Goal: Share content: Share content

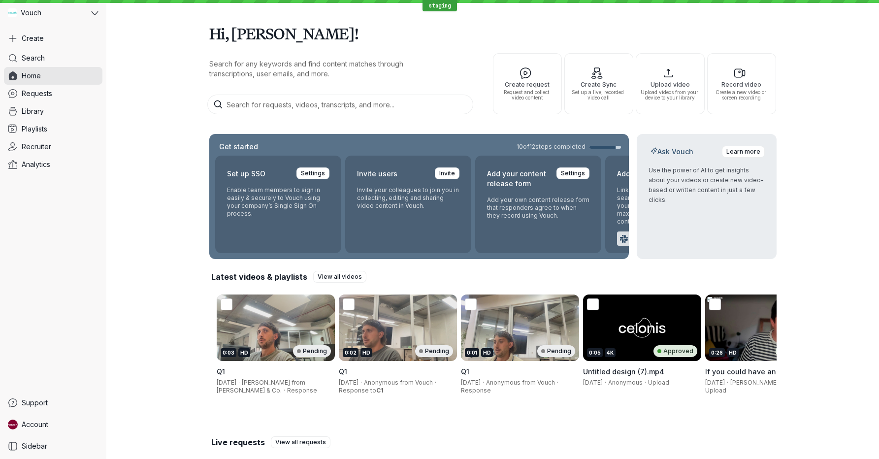
click at [480, 31] on h1 "Hi, [PERSON_NAME]!" at bounding box center [492, 34] width 567 height 28
click at [376, 344] on div "0:02 HD Pending" at bounding box center [398, 327] width 118 height 66
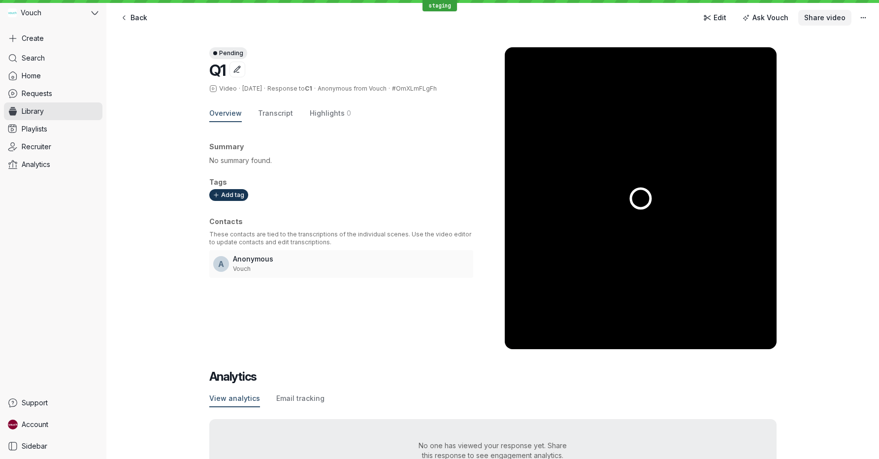
click at [819, 15] on span "Share video" at bounding box center [824, 18] width 41 height 10
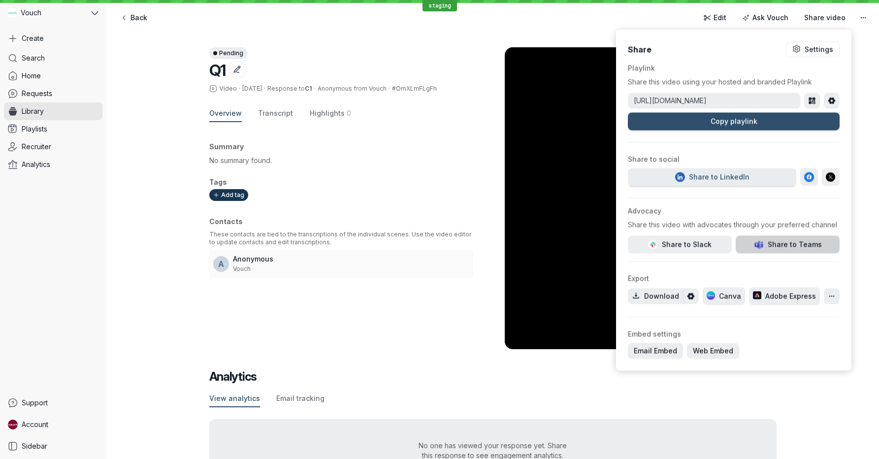
click at [753, 242] on icon "Create Teams post" at bounding box center [758, 245] width 10 height 10
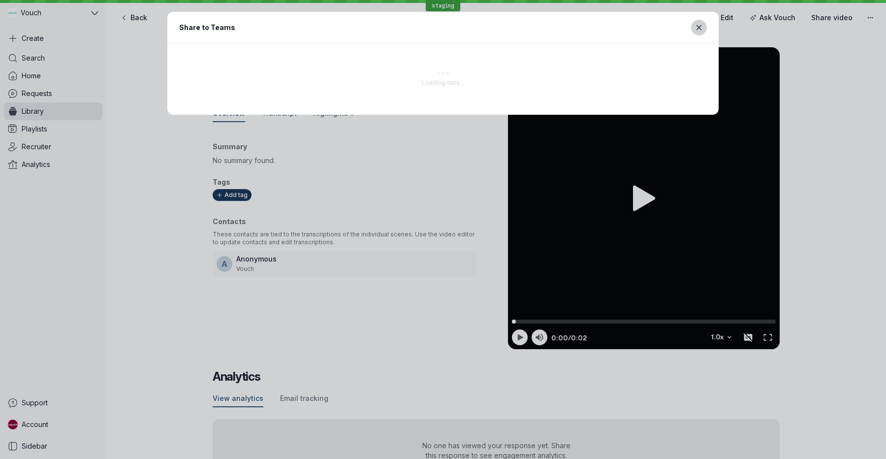
click at [693, 29] on button "Close modal" at bounding box center [699, 28] width 16 height 16
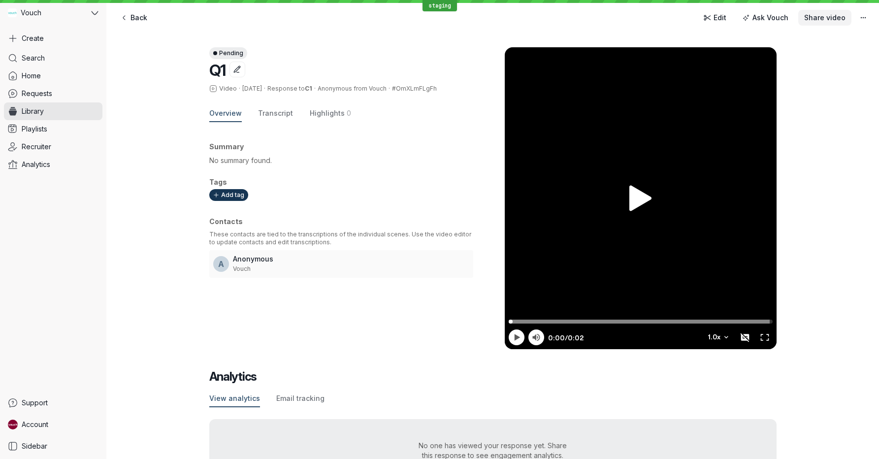
click at [834, 16] on span "Share video" at bounding box center [824, 18] width 41 height 10
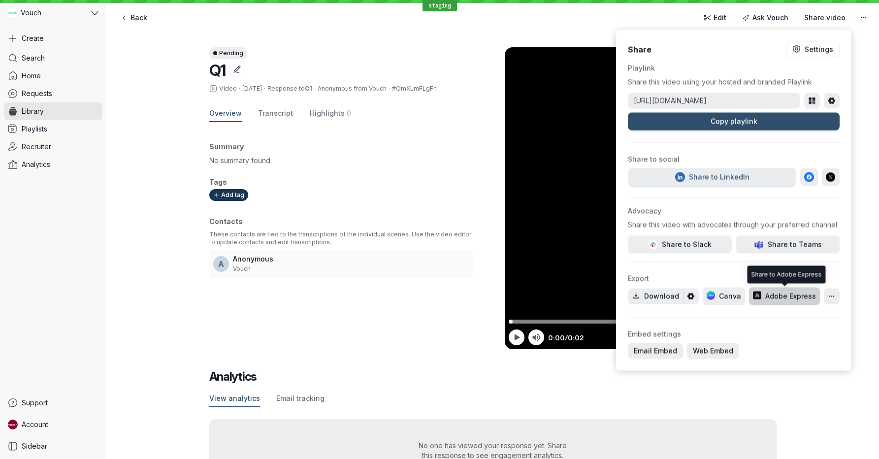
click at [781, 295] on span "Adobe Express" at bounding box center [784, 296] width 64 height 10
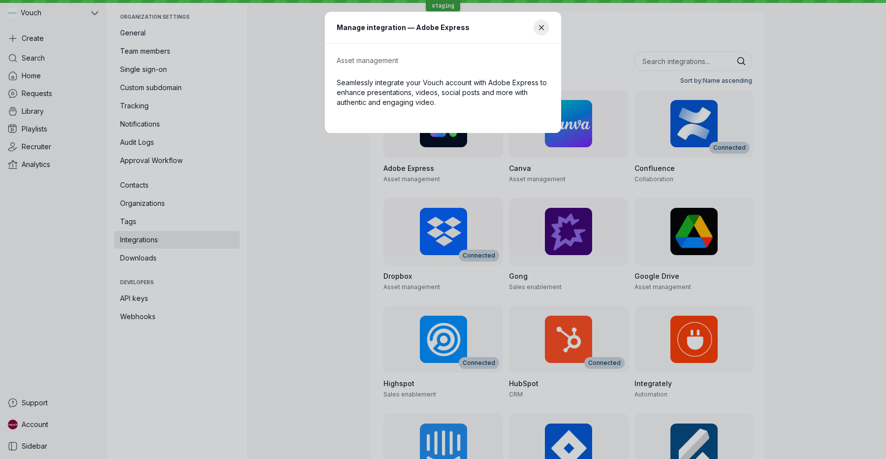
click at [534, 23] on header "Manage integration — Adobe Express" at bounding box center [443, 28] width 236 height 32
click at [543, 28] on icon "Close modal" at bounding box center [542, 28] width 8 height 8
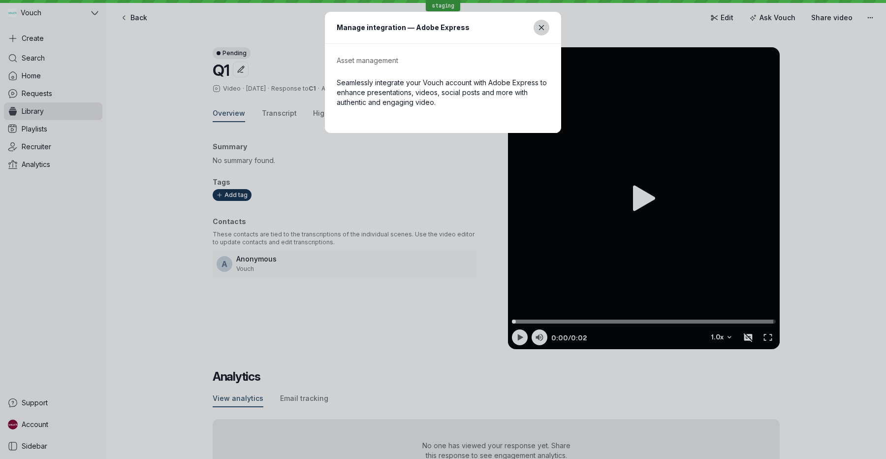
click at [541, 25] on icon "Close modal" at bounding box center [542, 28] width 8 height 8
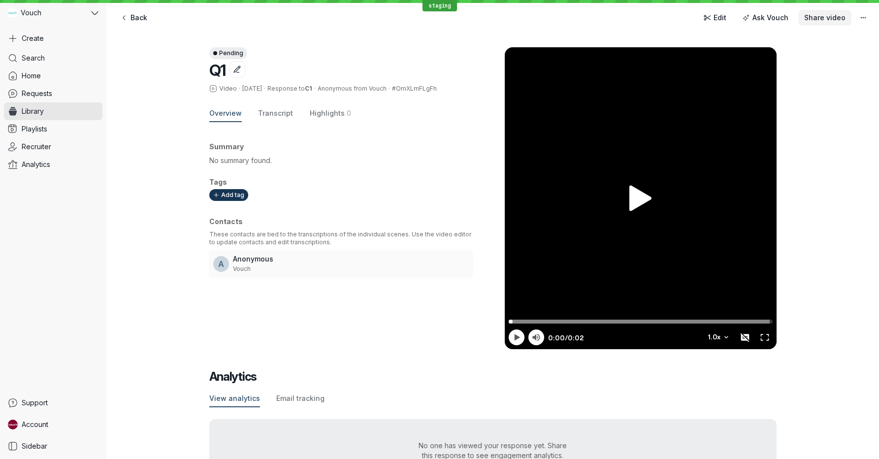
click at [829, 16] on span "Share video" at bounding box center [824, 18] width 41 height 10
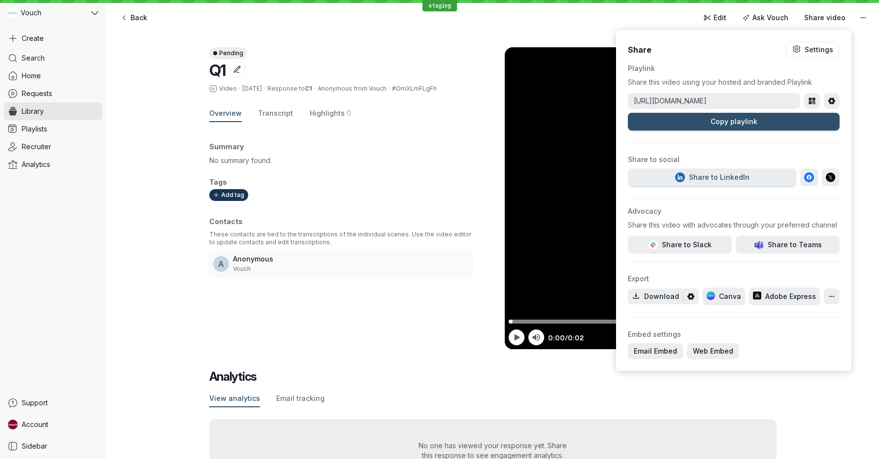
click at [654, 254] on div at bounding box center [734, 262] width 212 height 16
click at [654, 250] on button "Share to Slack" at bounding box center [680, 245] width 104 height 18
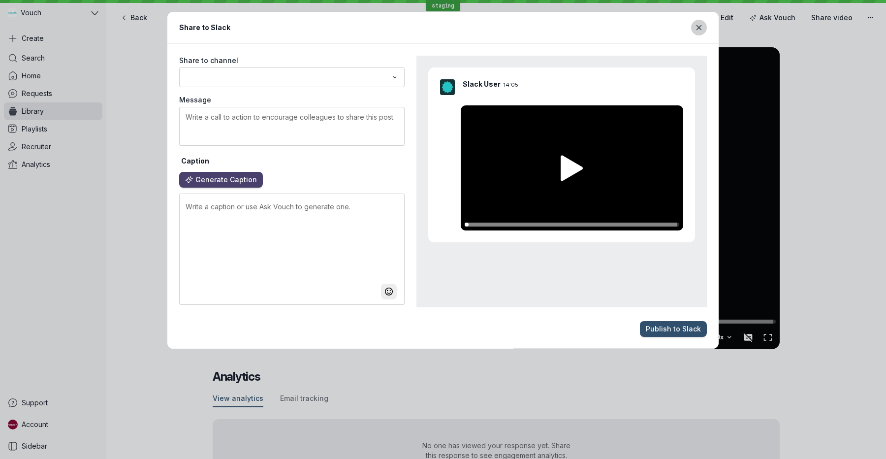
click at [699, 33] on button "Close modal" at bounding box center [699, 28] width 16 height 16
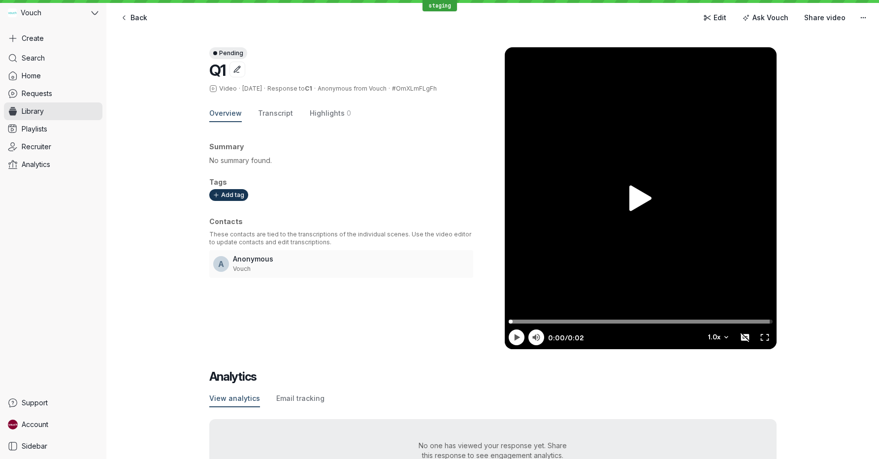
click at [810, 39] on div "Pending Q1 Video · [DATE] · Response to C1 · Anonymous from Vouch · #OmXLmFLgFh…" at bounding box center [492, 265] width 772 height 474
click at [823, 22] on span "Share video" at bounding box center [824, 18] width 41 height 10
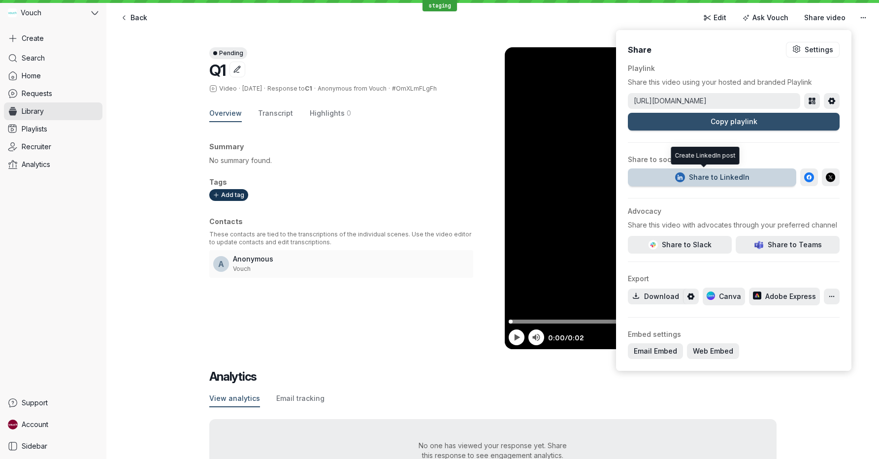
click at [707, 182] on div "Share to LinkedIn" at bounding box center [711, 177] width 74 height 10
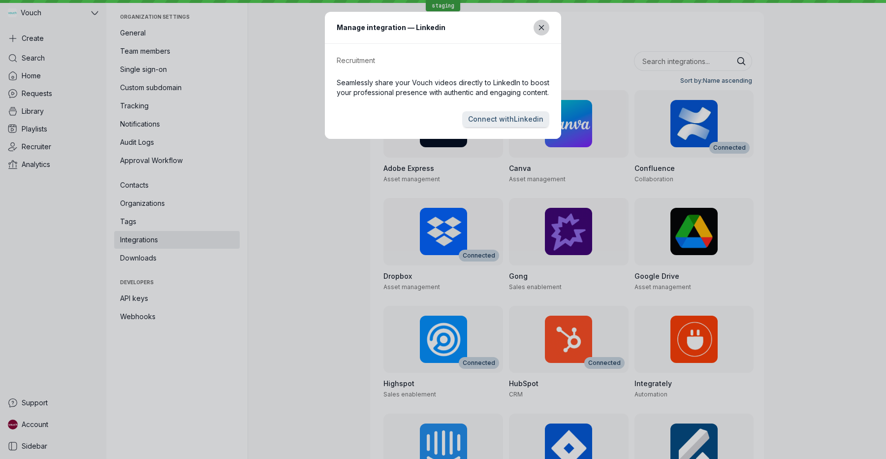
click at [541, 31] on icon "Close modal" at bounding box center [542, 28] width 8 height 8
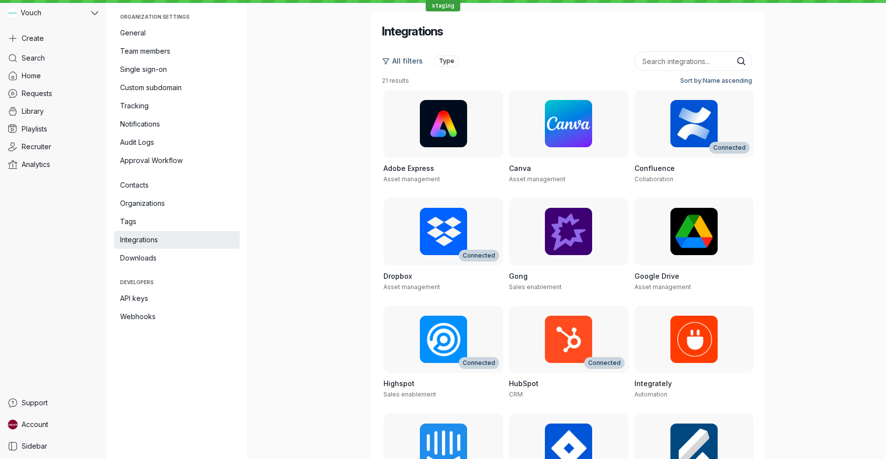
click at [314, 150] on div "Integrations All filters Type 21 results Sort by: Name ascending Adobe Express …" at bounding box center [567, 229] width 567 height 459
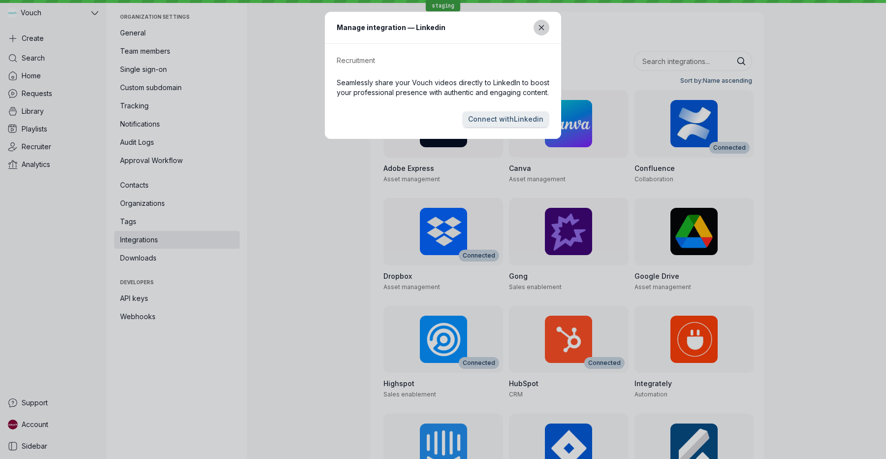
click at [536, 32] on button "Close modal" at bounding box center [542, 28] width 16 height 16
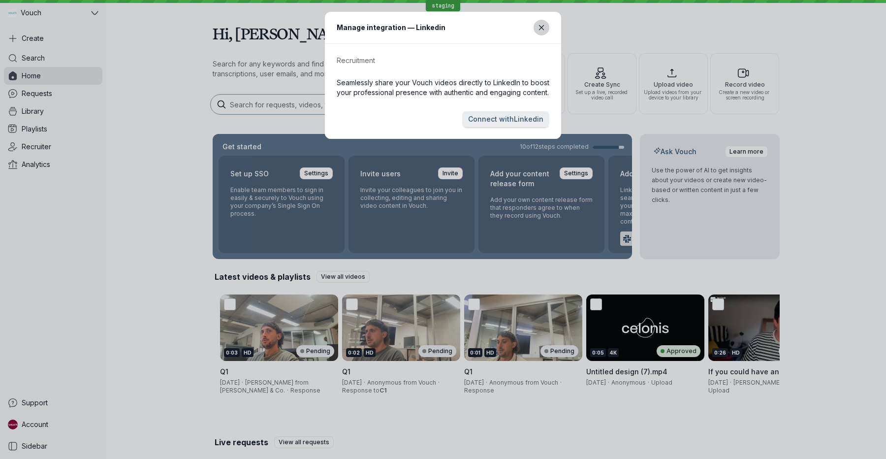
click at [539, 29] on icon "Close modal" at bounding box center [542, 28] width 8 height 8
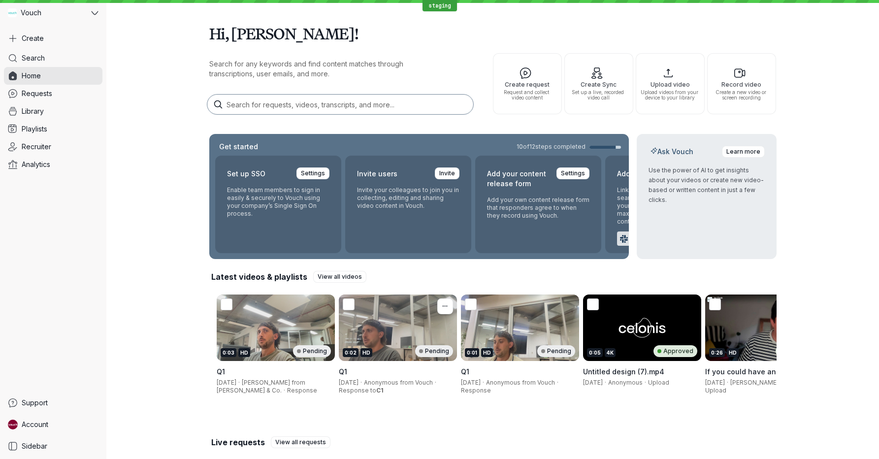
click at [362, 334] on div "0:02 HD Pending" at bounding box center [398, 327] width 118 height 66
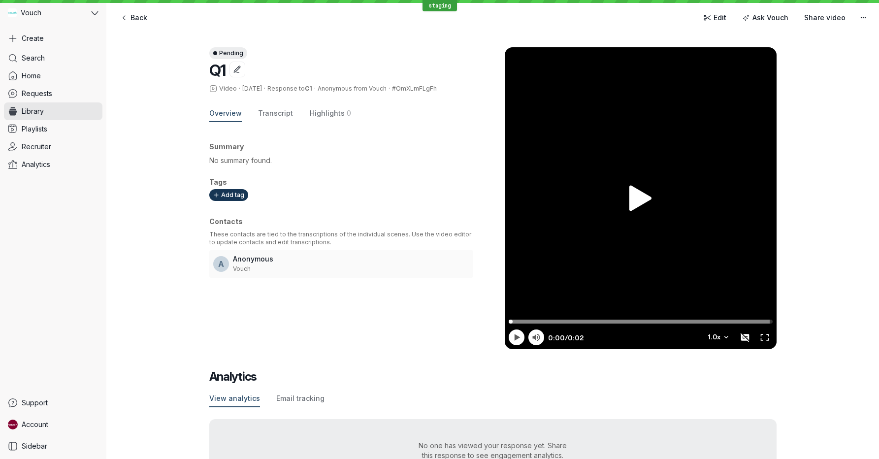
click at [204, 195] on div "Pending Q1 Video · [DATE] · Response to C1 · Anonymous from Vouch · #OmXLmFLgFh…" at bounding box center [492, 265] width 772 height 474
click at [139, 185] on div "Pending Q1 Video · [DATE] · Response to C1 · Anonymous from Vouch · #OmXLmFLgFh…" at bounding box center [492, 265] width 772 height 474
click at [544, 401] on div "View analytics Email tracking" at bounding box center [492, 398] width 567 height 17
click at [410, 376] on h2 "Analytics" at bounding box center [492, 377] width 567 height 16
click at [62, 146] on link "Recruiter" at bounding box center [53, 147] width 98 height 18
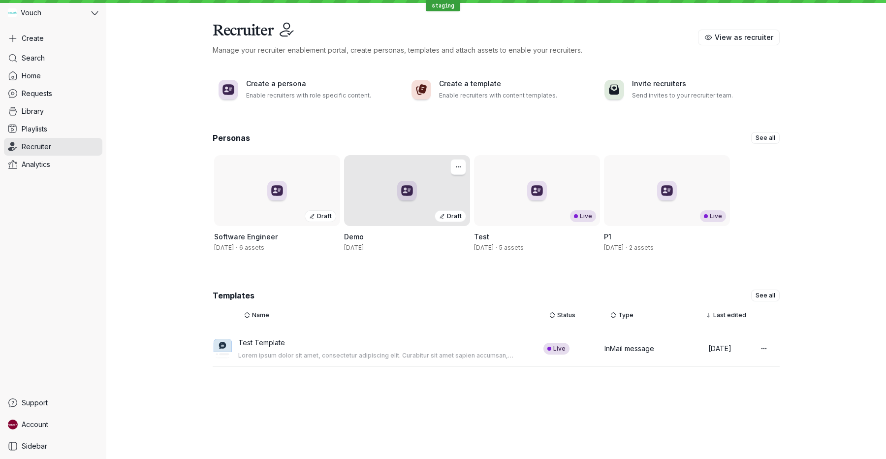
click at [409, 222] on div "Draft" at bounding box center [407, 216] width 118 height 12
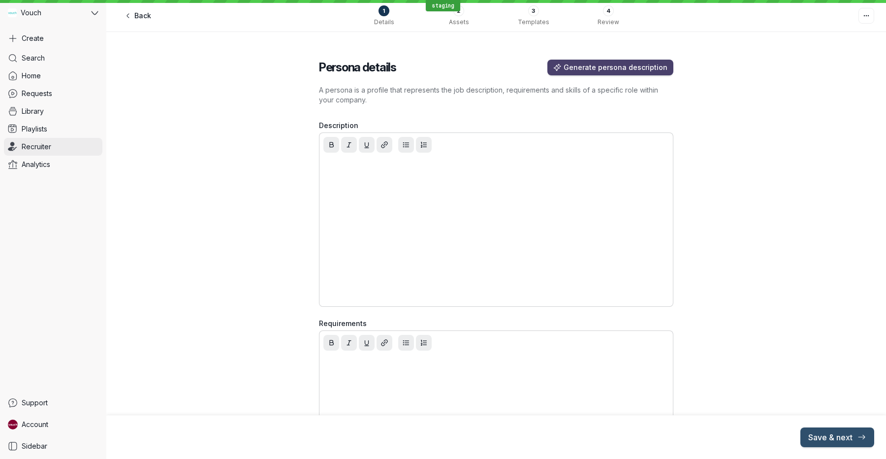
click at [73, 145] on link "Recruiter" at bounding box center [53, 147] width 98 height 18
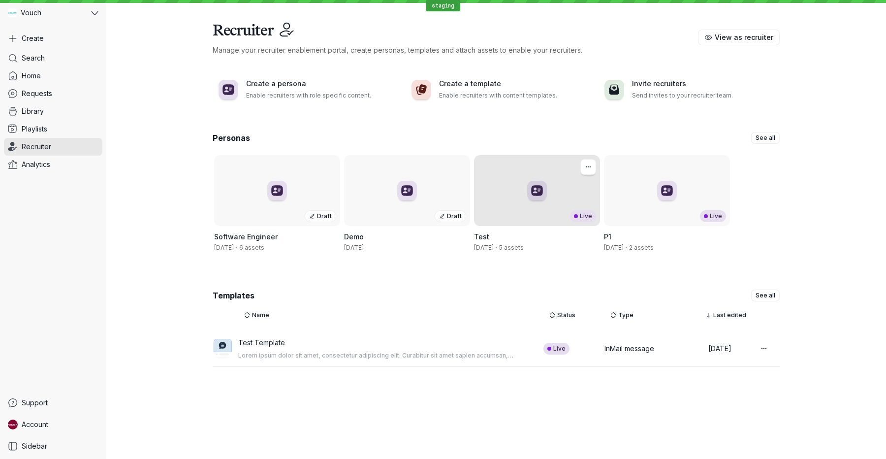
click at [526, 194] on div "Live" at bounding box center [537, 190] width 126 height 71
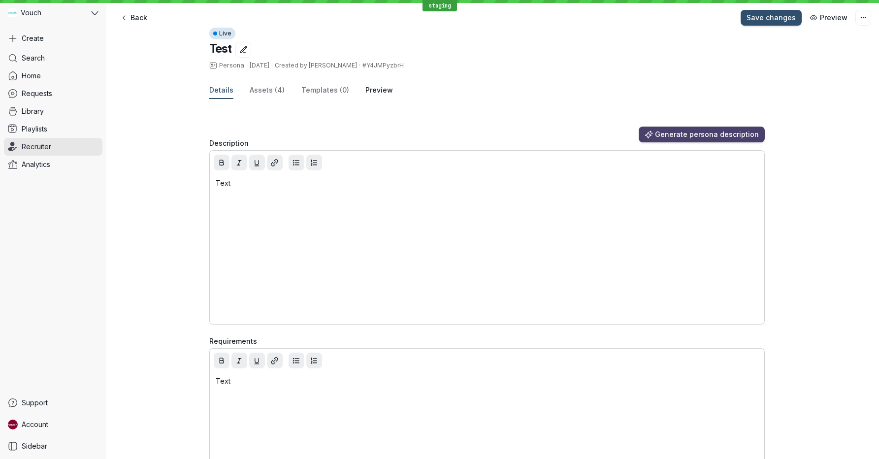
click at [371, 96] on button "Preview" at bounding box center [379, 90] width 28 height 17
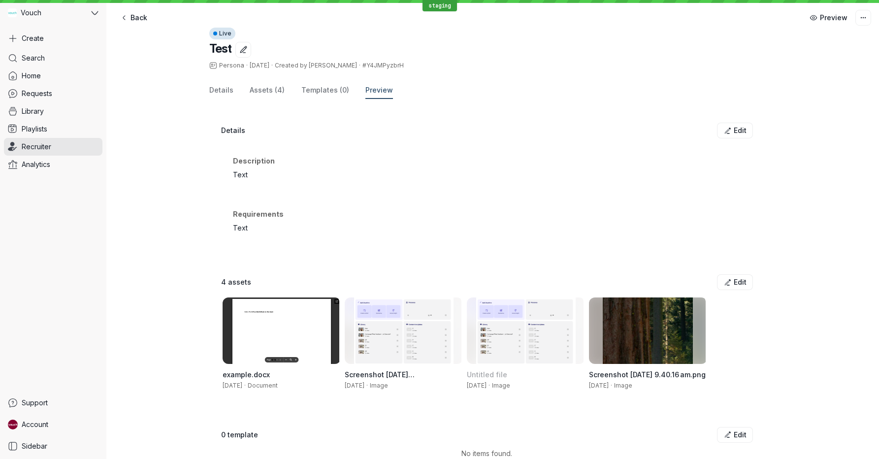
click at [374, 93] on span "Preview" at bounding box center [379, 90] width 28 height 10
click at [359, 145] on div "Description Text" at bounding box center [487, 167] width 532 height 47
